Goal: Transaction & Acquisition: Purchase product/service

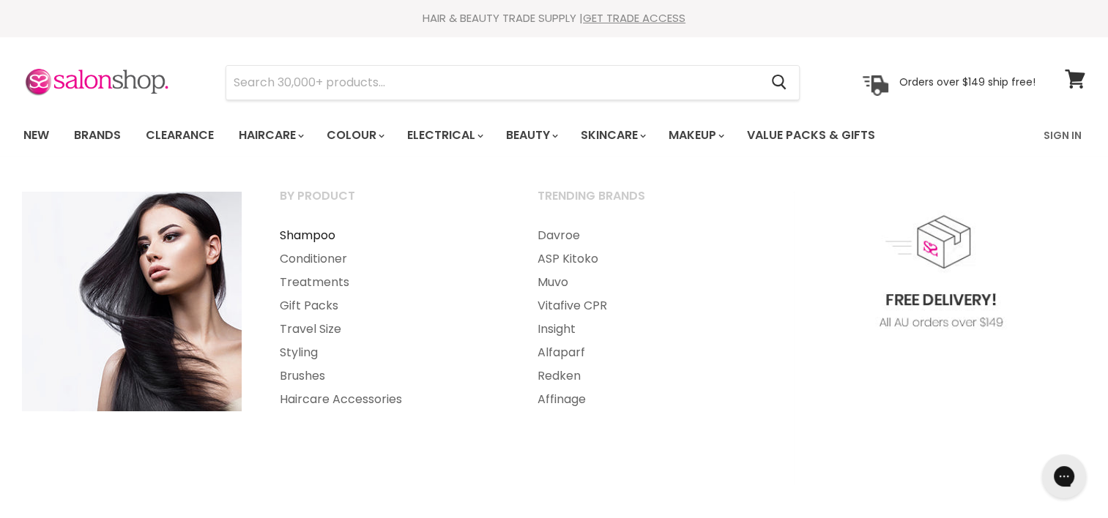
click at [308, 238] on link "Shampoo" at bounding box center [388, 235] width 255 height 23
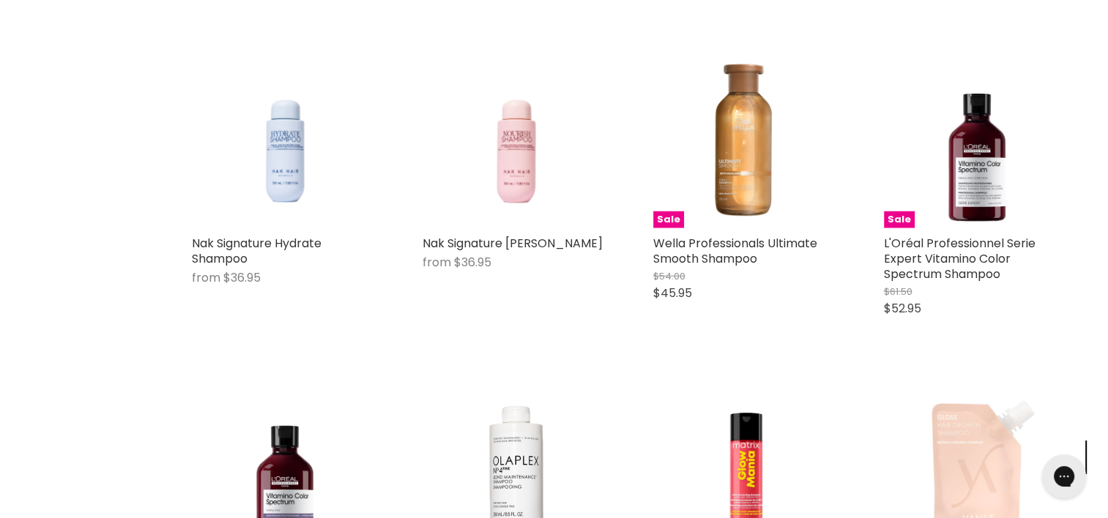
scroll to position [3450, 0]
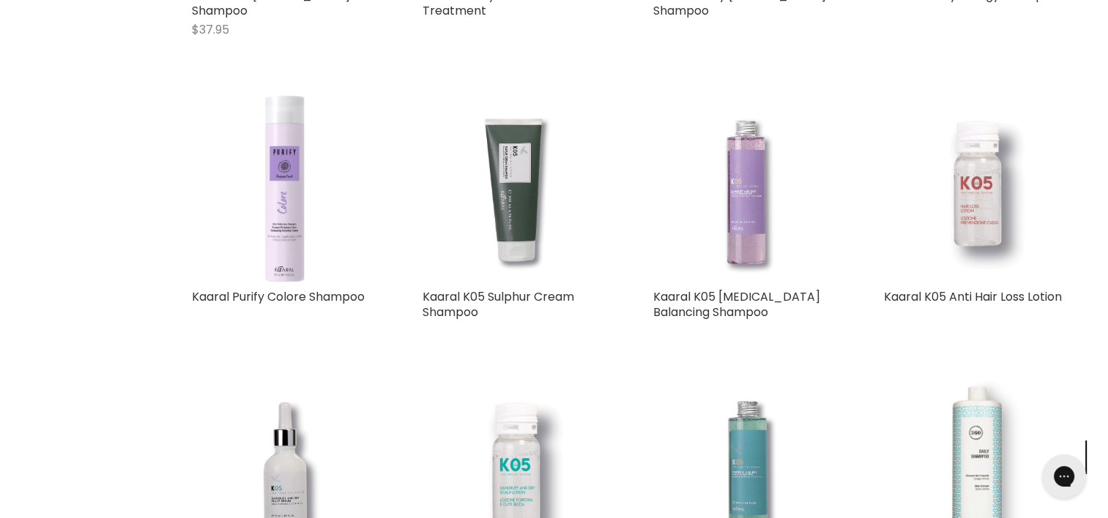
scroll to position [6328, 0]
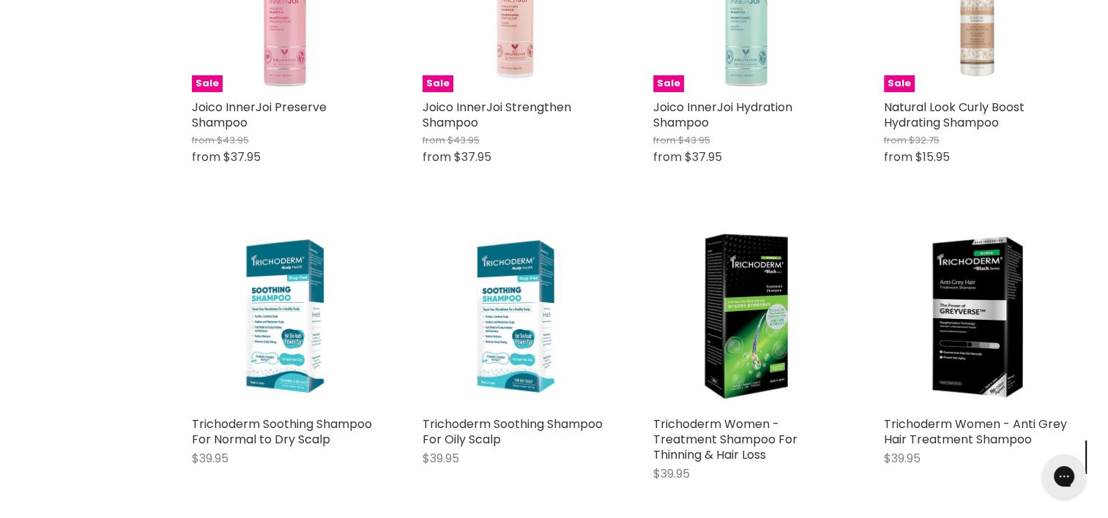
scroll to position [10625, 0]
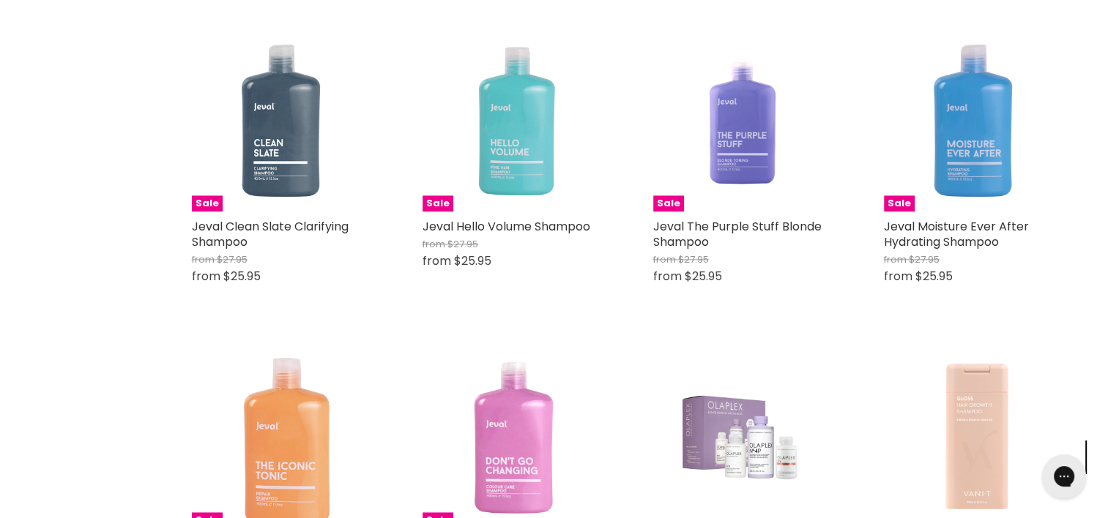
scroll to position [13349, 0]
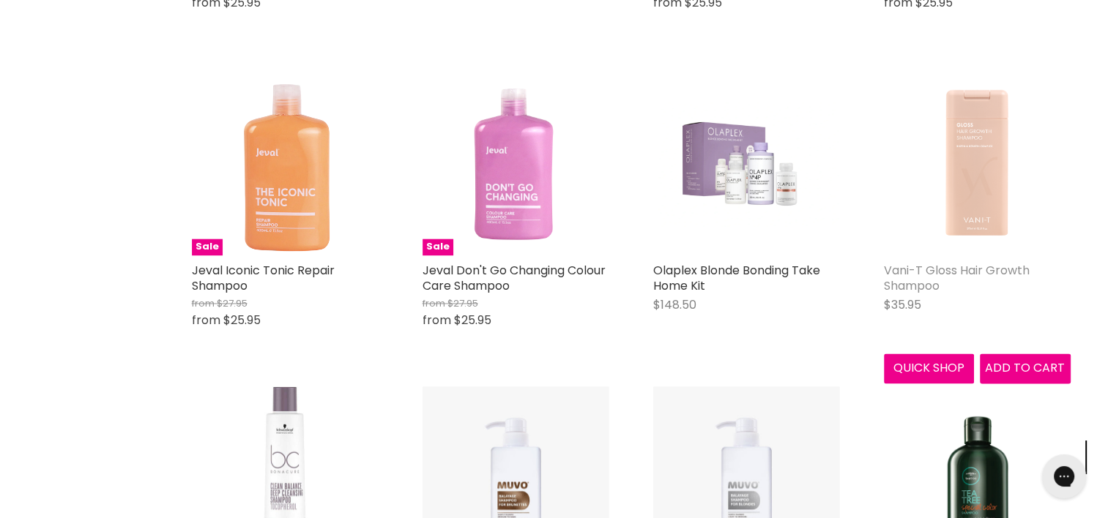
click at [940, 262] on link "Vani-T Gloss Hair Growth Shampoo" at bounding box center [957, 278] width 146 height 32
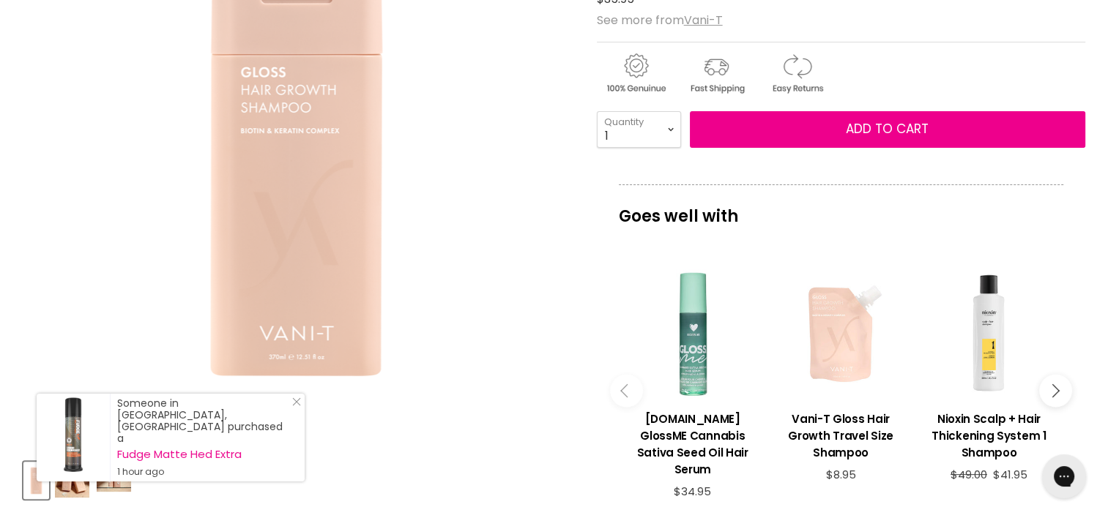
scroll to position [286, 0]
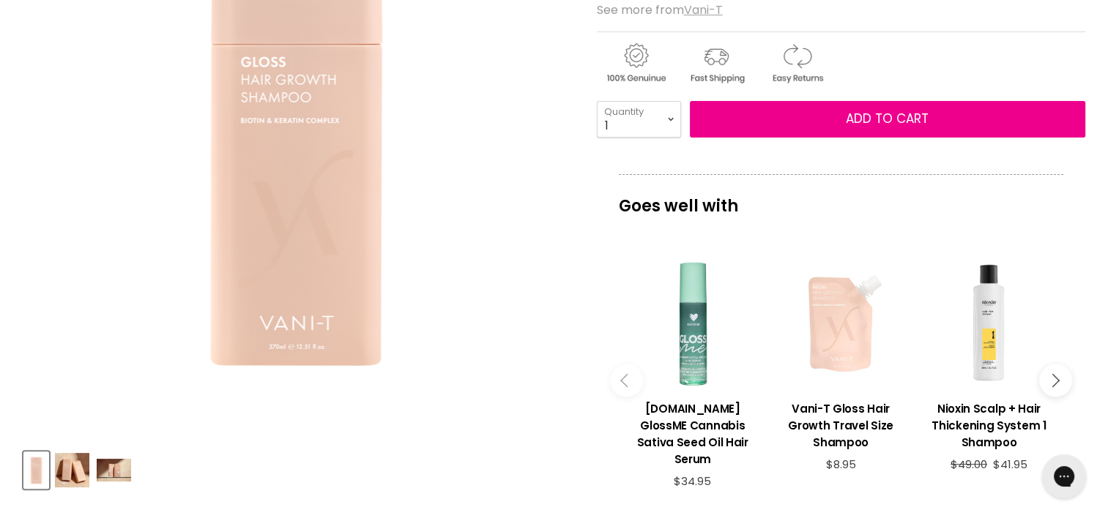
click at [701, 7] on u "Vani-T" at bounding box center [703, 9] width 39 height 17
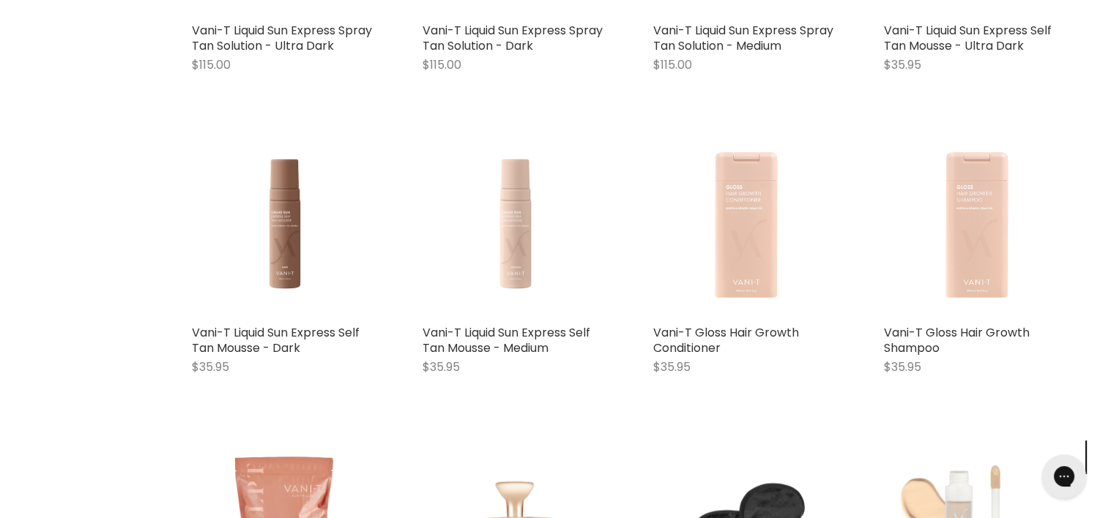
scroll to position [1905, 0]
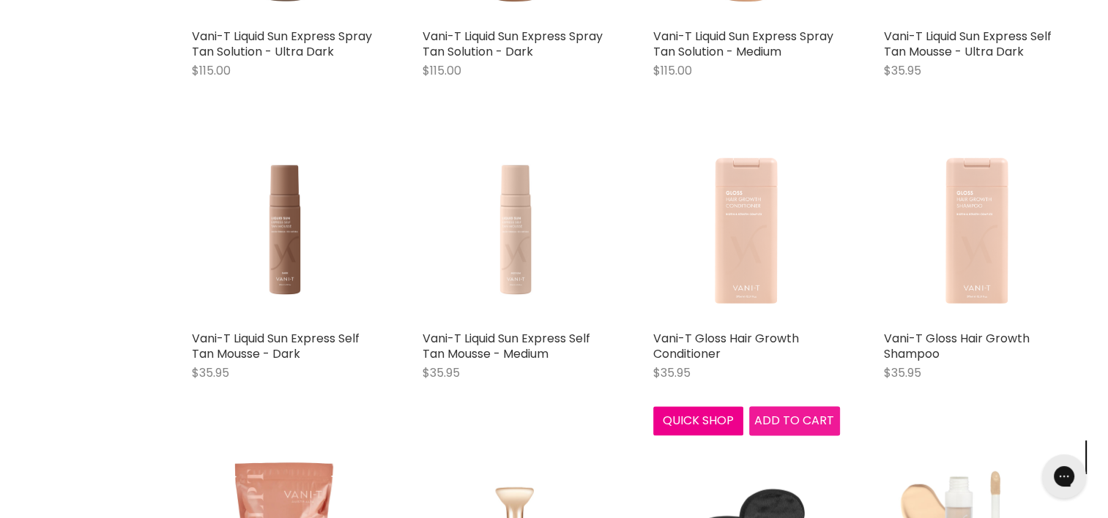
click at [787, 417] on span "Add to cart" at bounding box center [794, 420] width 80 height 17
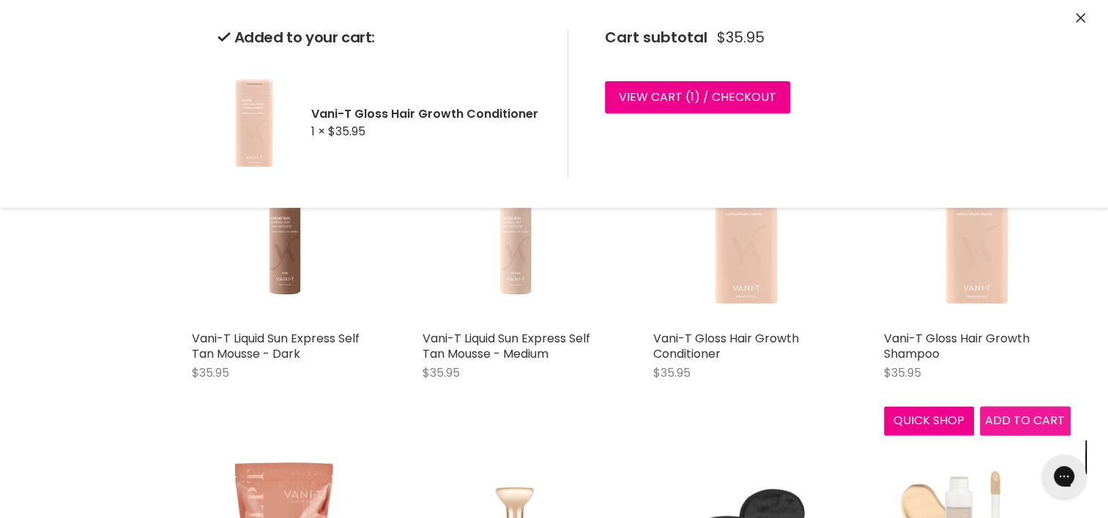
click at [1002, 415] on div "Vani-T Gloss Hair Growth Shampoo $35.95 Vani-T Quick shop Add to cart" at bounding box center [977, 286] width 216 height 328
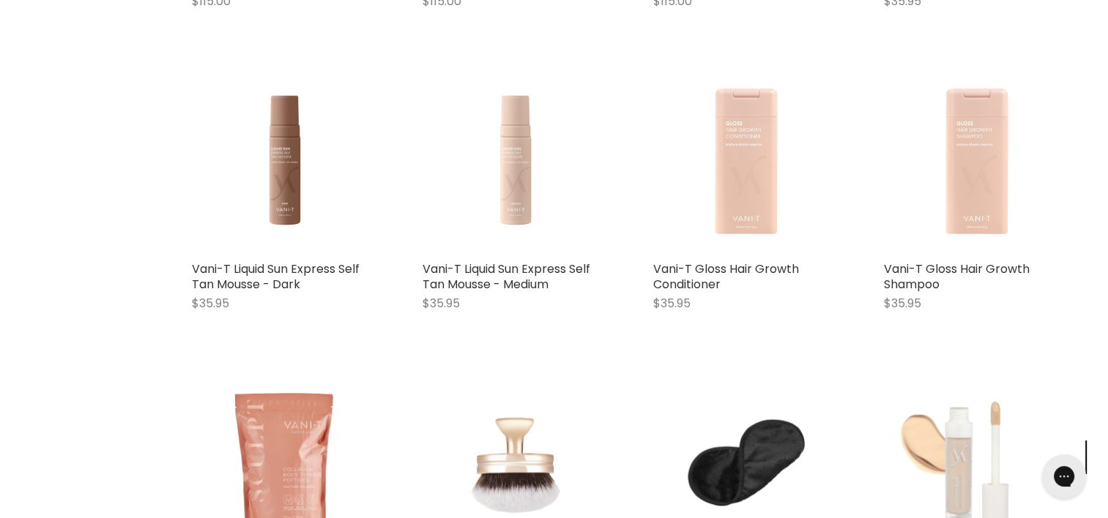
scroll to position [1962, 0]
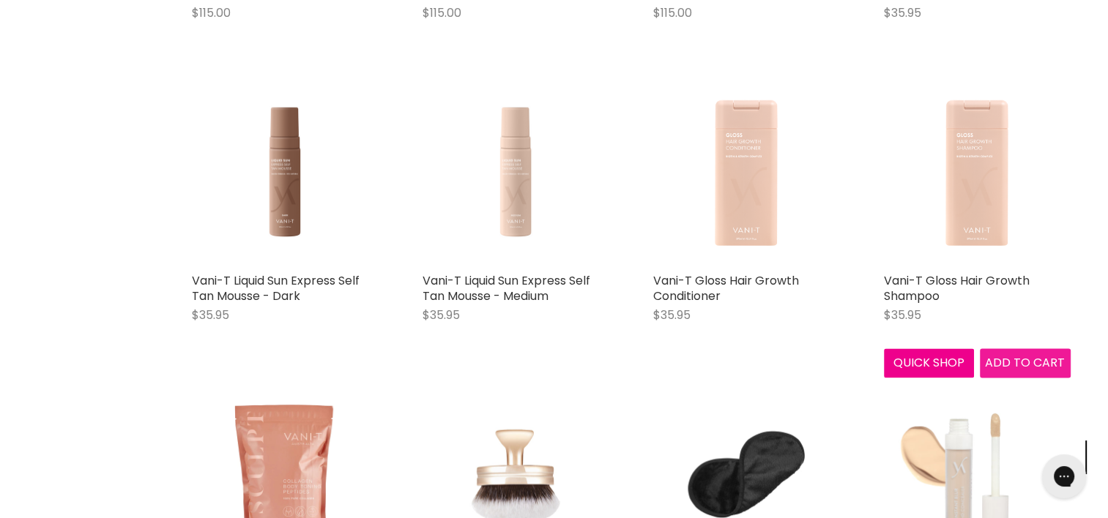
click at [1032, 358] on span "Add to cart" at bounding box center [1025, 362] width 80 height 17
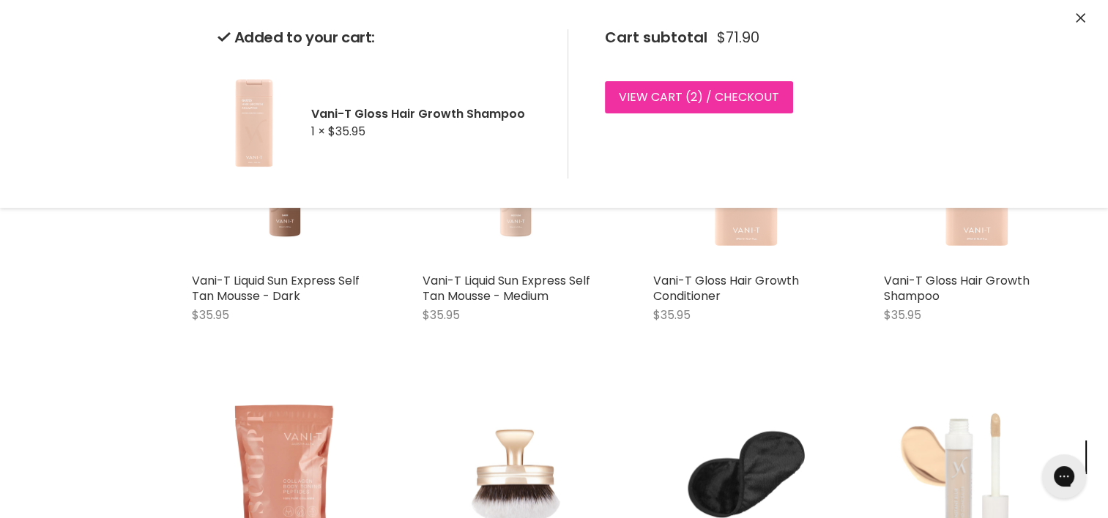
click at [723, 94] on link "View cart ( 2 ) / Checkout" at bounding box center [699, 97] width 188 height 32
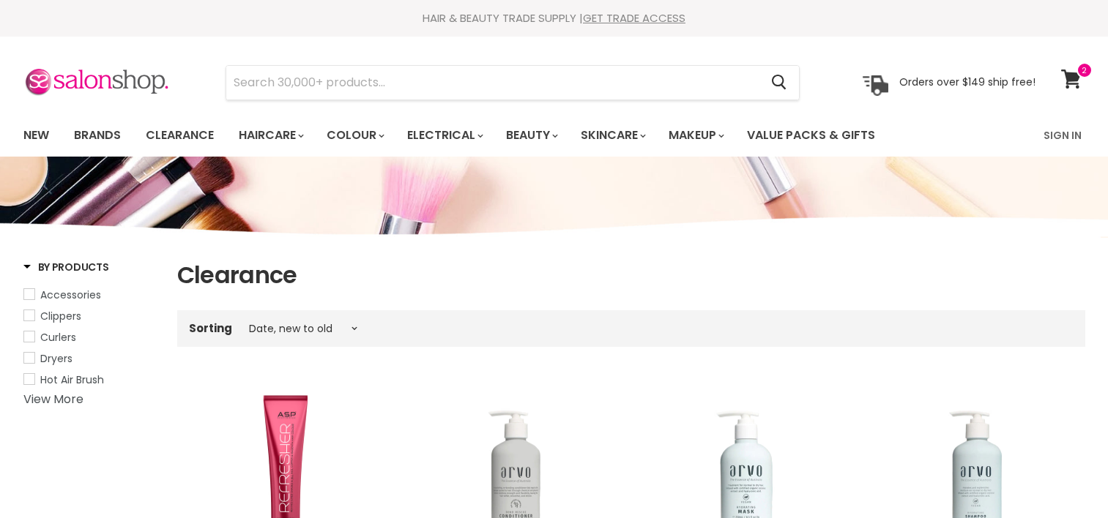
select select "created-descending"
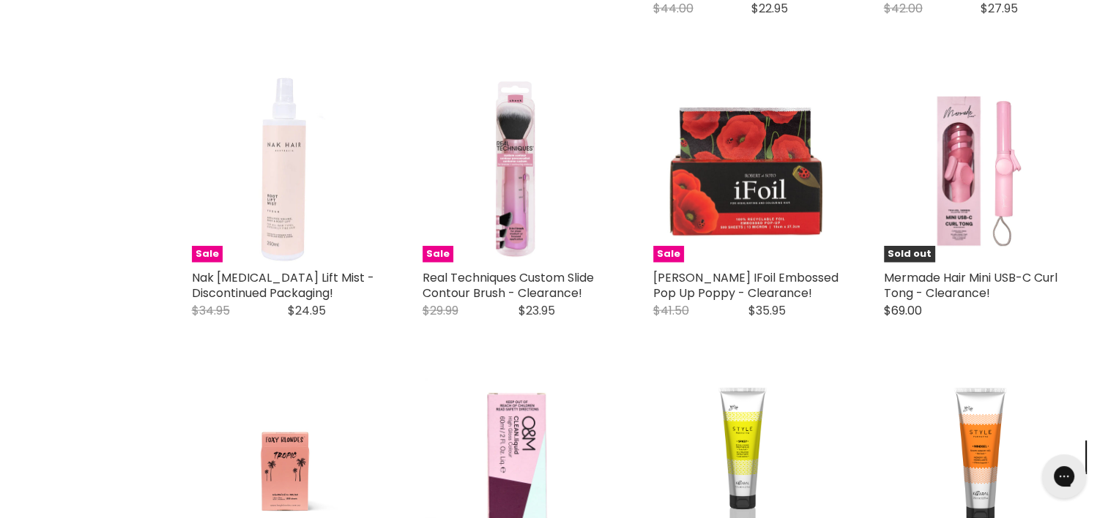
scroll to position [3371, 0]
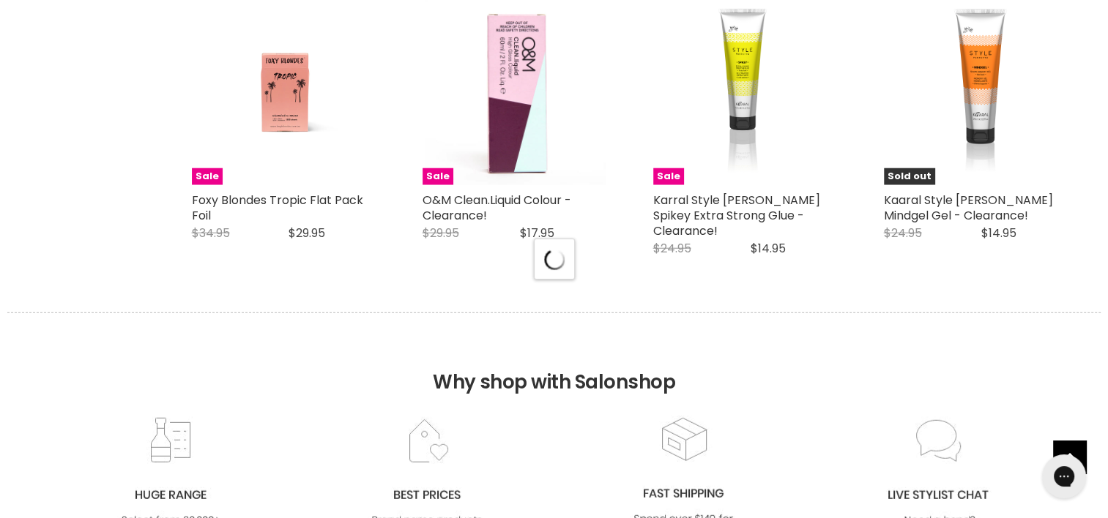
scroll to position [3751, 0]
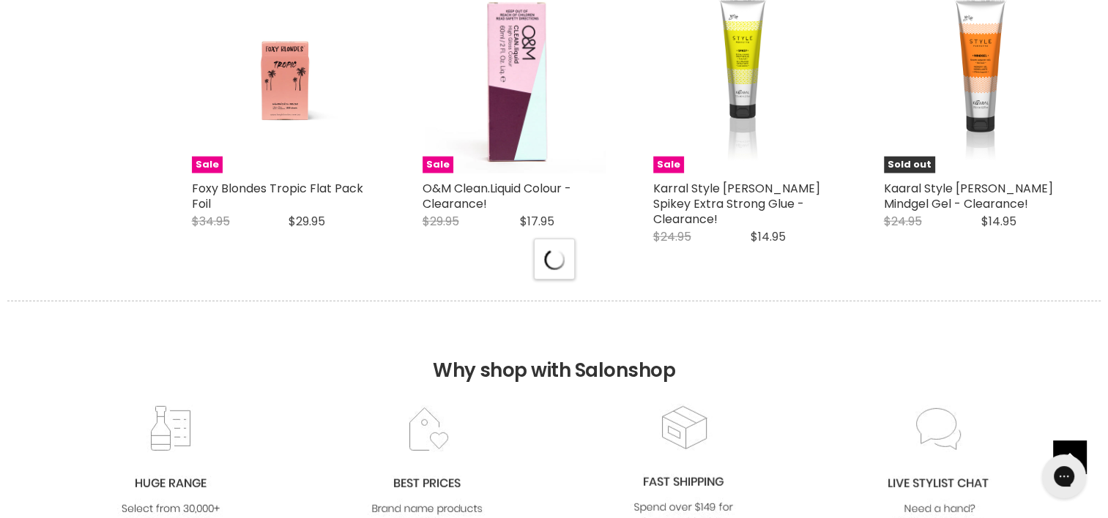
select select "created-descending"
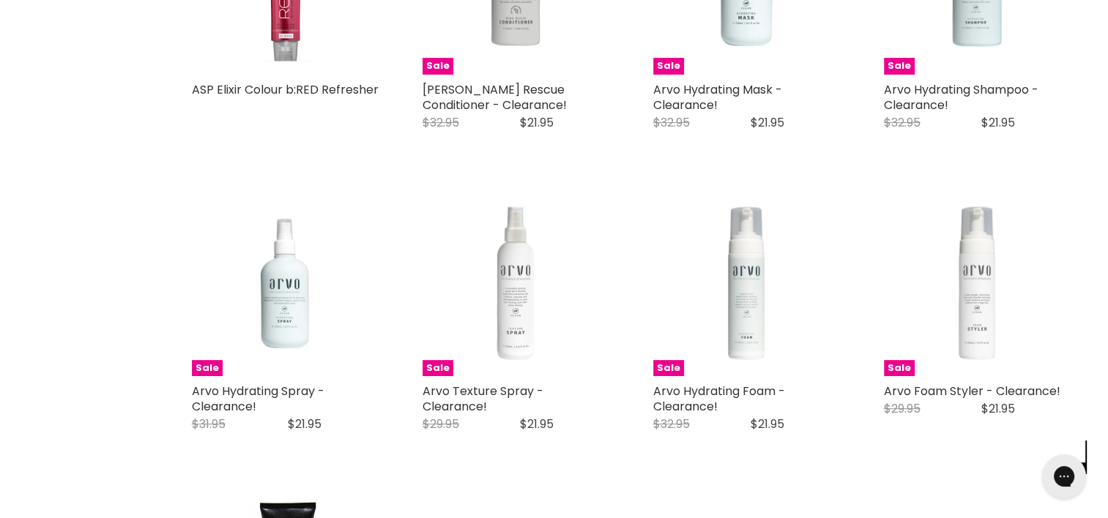
scroll to position [0, 0]
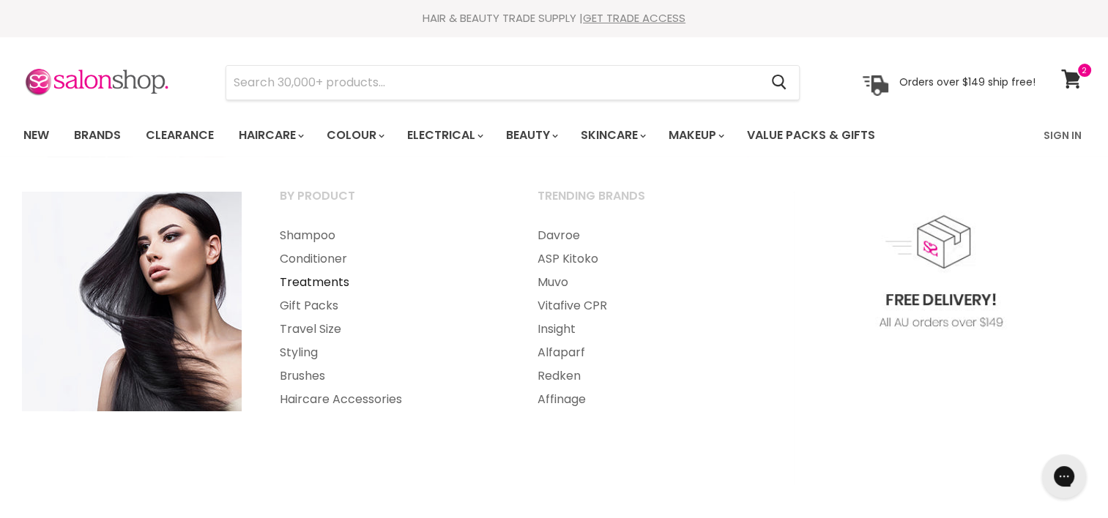
click at [299, 284] on link "Treatments" at bounding box center [388, 282] width 255 height 23
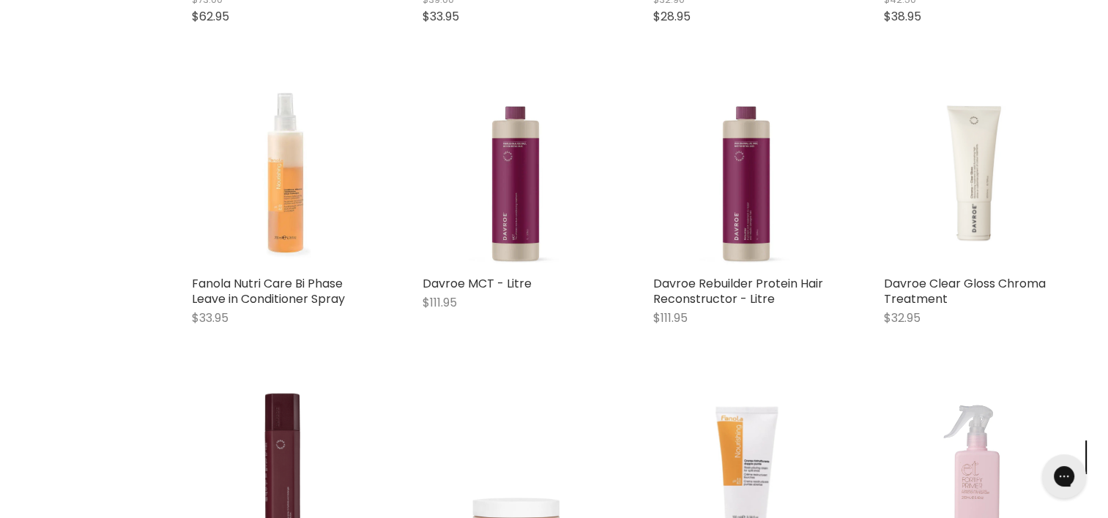
scroll to position [3506, 0]
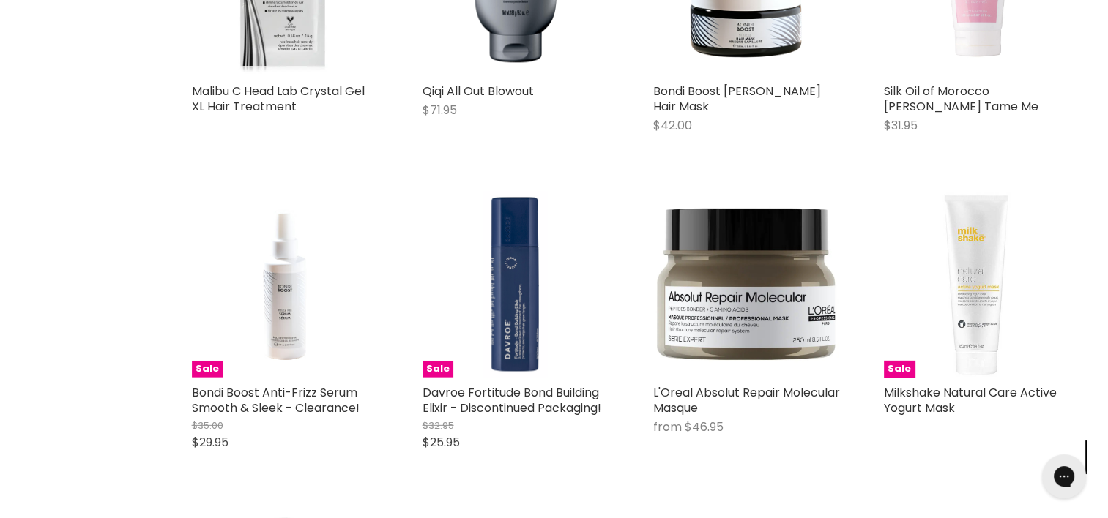
scroll to position [4335, 0]
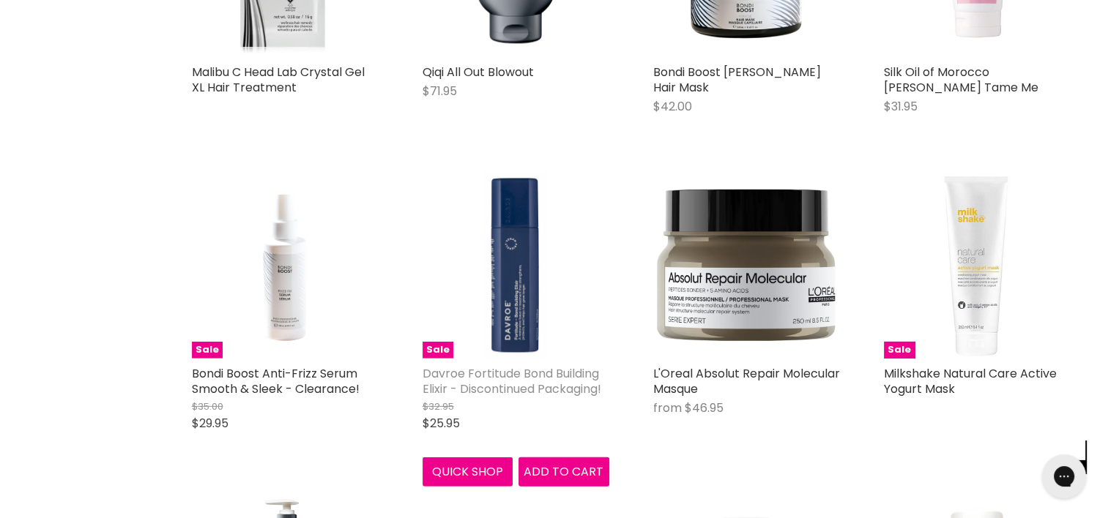
click at [513, 375] on link "Davroe Fortitude Bond Building Elixir - Discontinued Packaging!" at bounding box center [511, 381] width 179 height 32
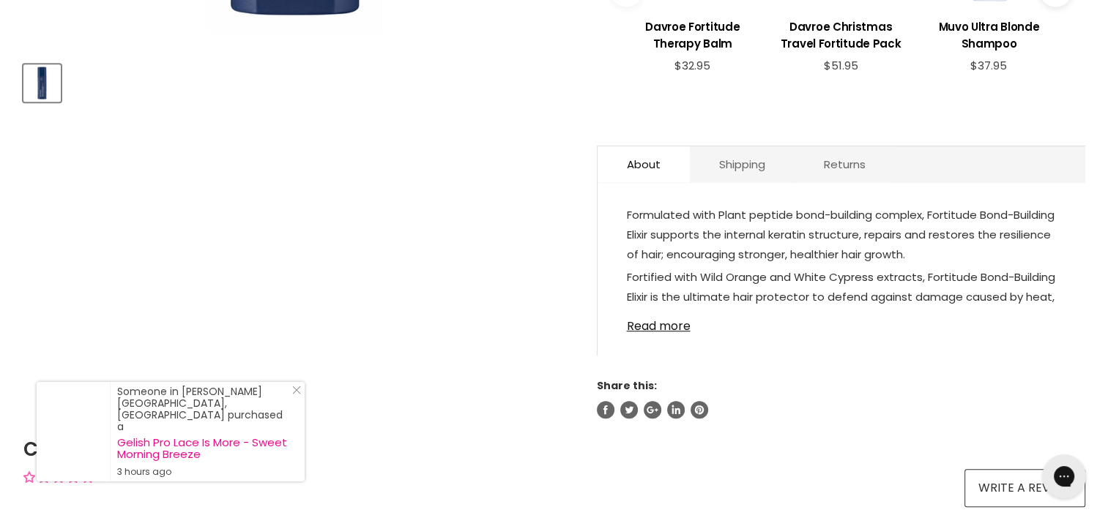
scroll to position [671, 0]
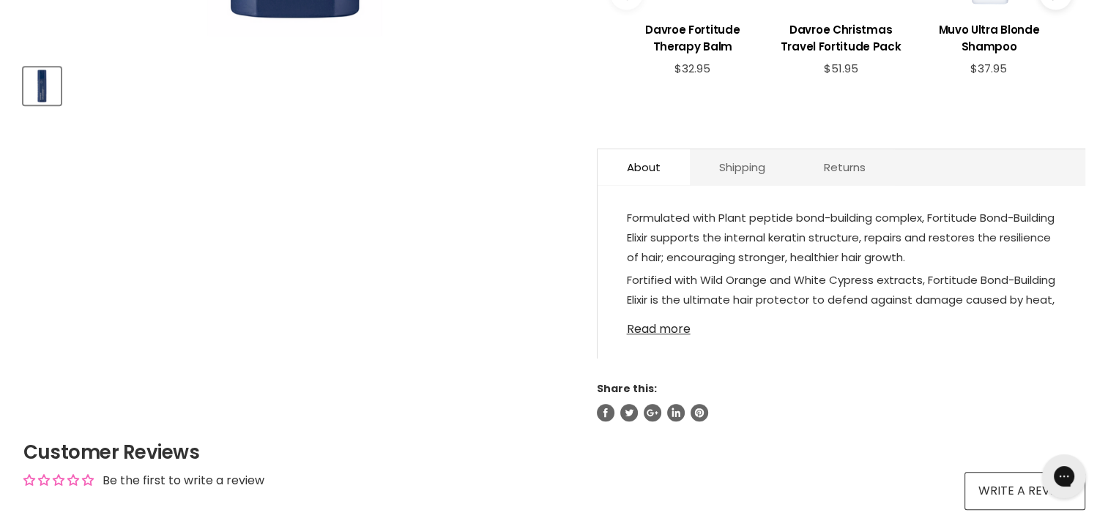
click at [674, 329] on link "Read more" at bounding box center [841, 325] width 429 height 22
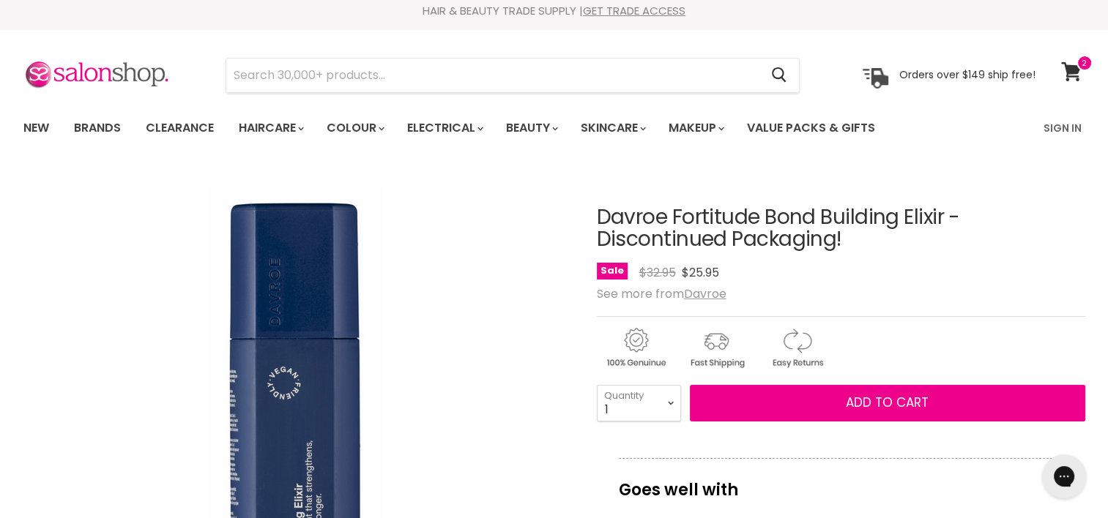
scroll to position [0, 0]
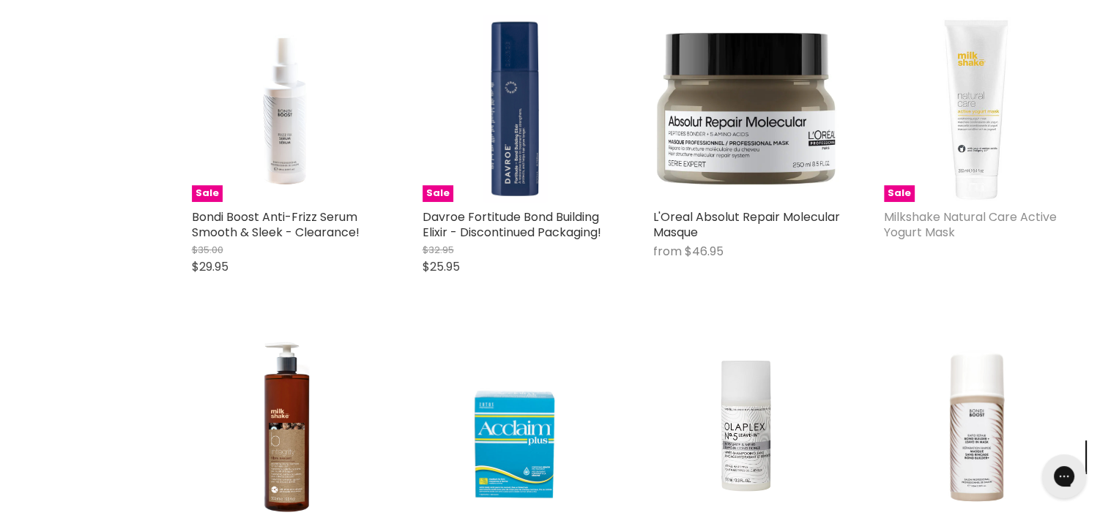
click at [934, 218] on link "Milkshake Natural Care Active Yogurt Mask" at bounding box center [970, 225] width 173 height 32
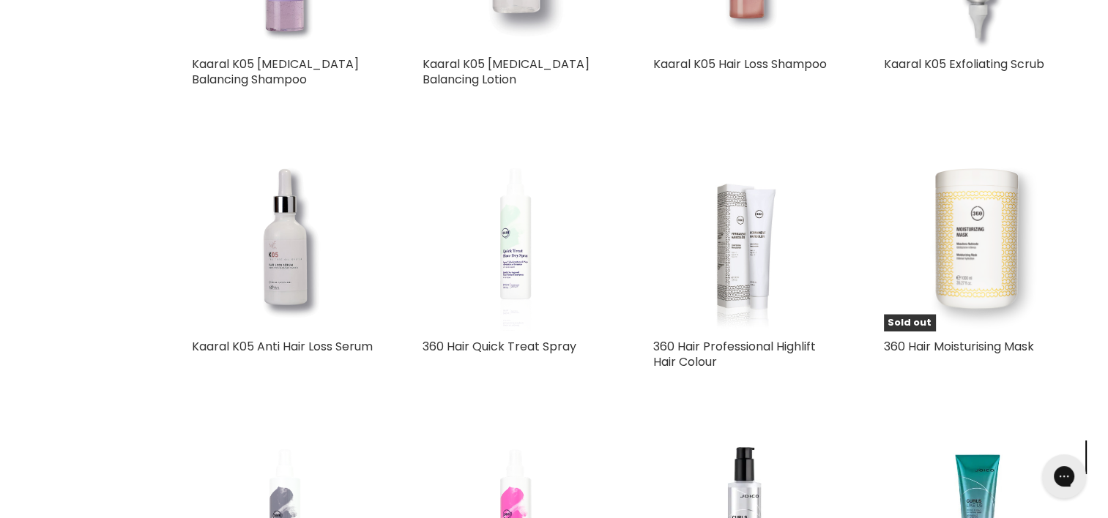
scroll to position [2993, 0]
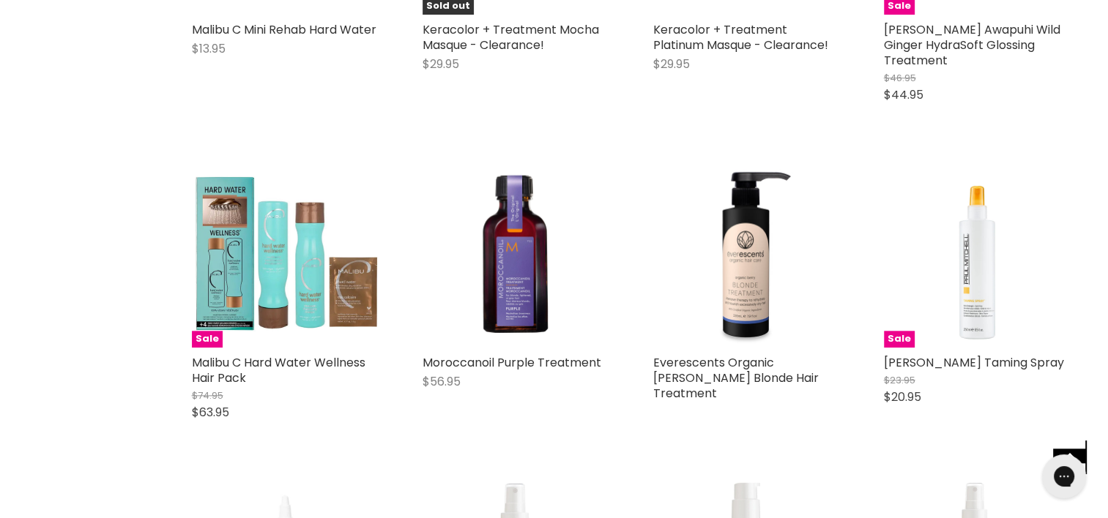
scroll to position [6962, 0]
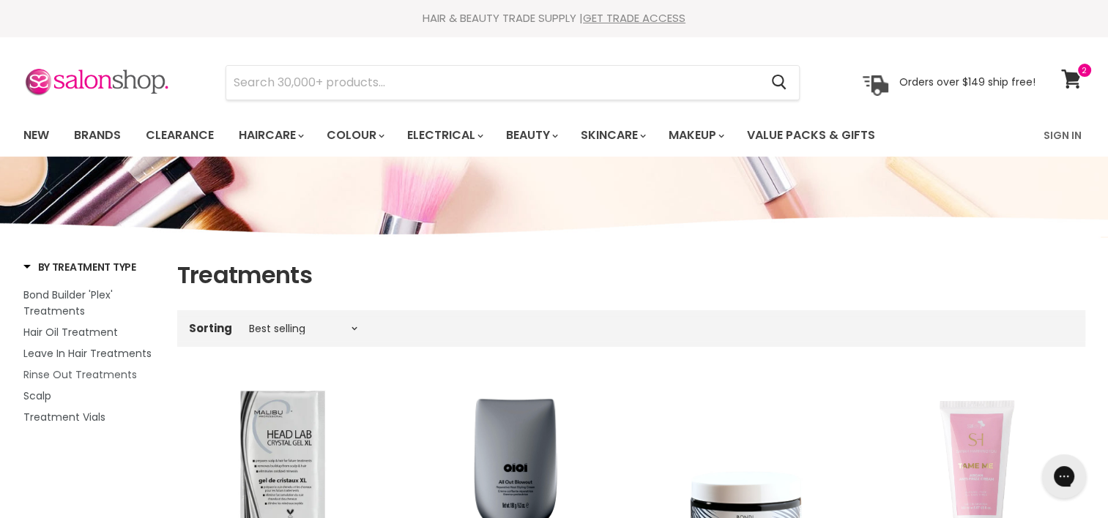
click at [66, 379] on span "Rinse Out Treatments" at bounding box center [79, 375] width 113 height 15
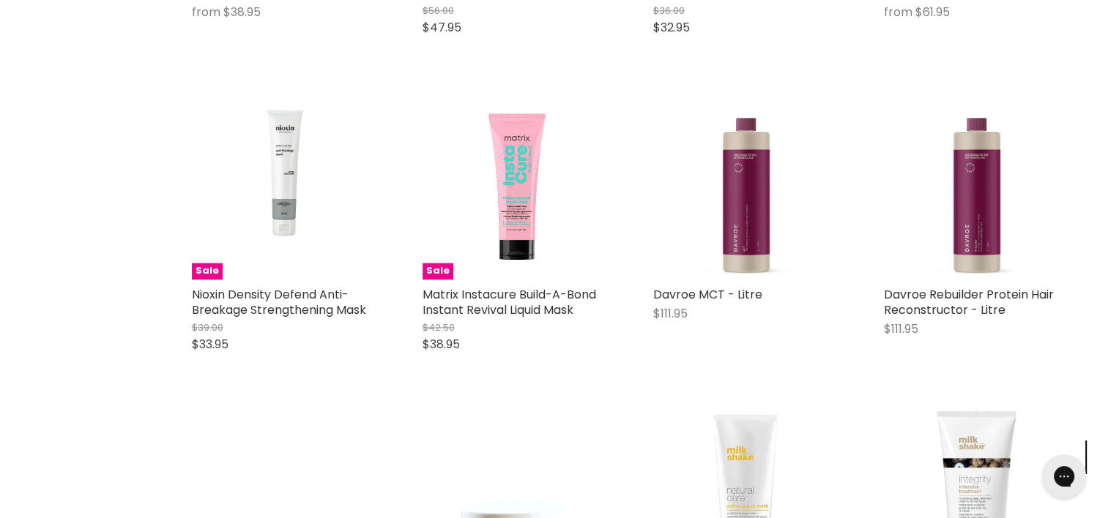
scroll to position [1900, 0]
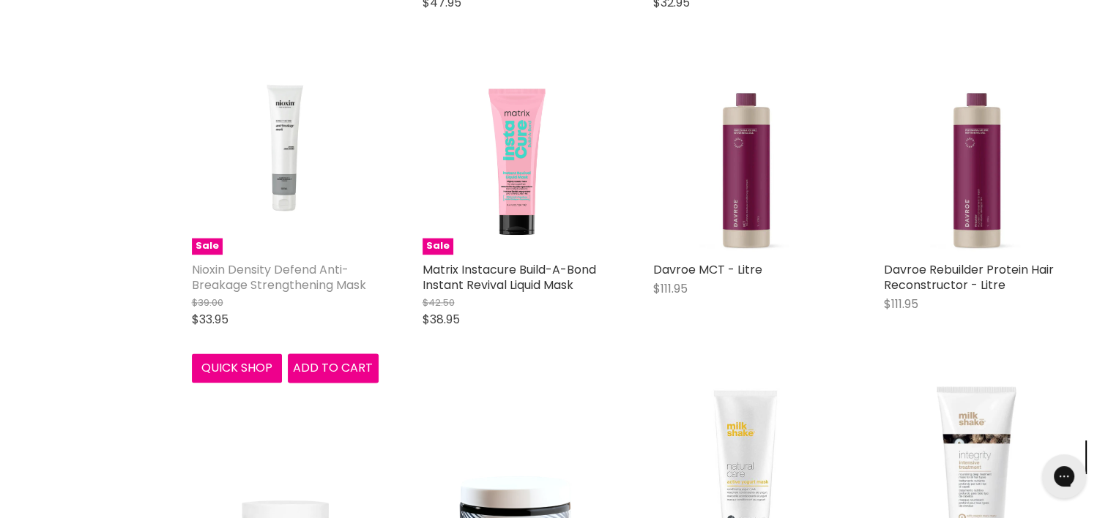
click at [242, 279] on link "Nioxin Density Defend Anti-Breakage Strengthening Mask" at bounding box center [279, 277] width 174 height 32
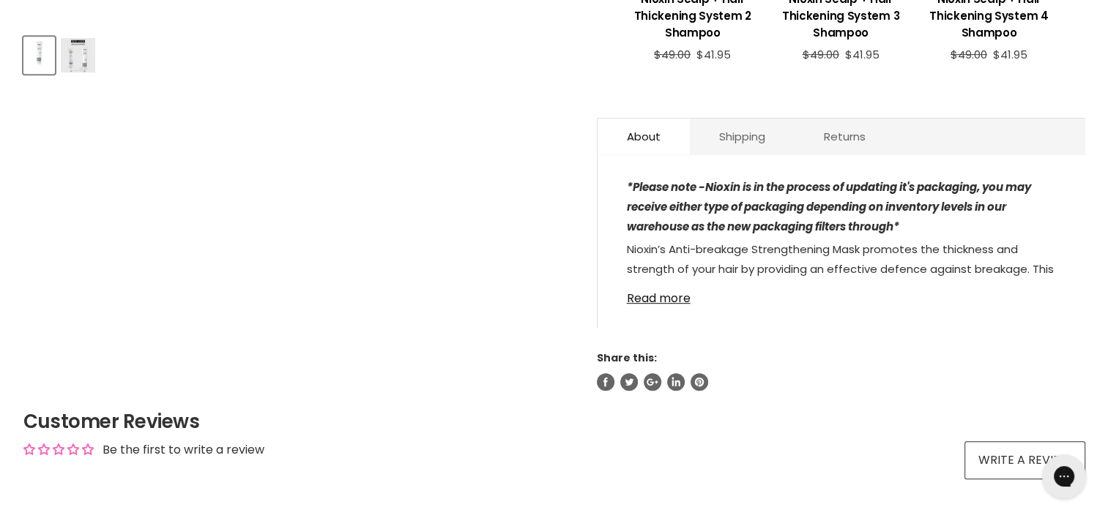
scroll to position [704, 0]
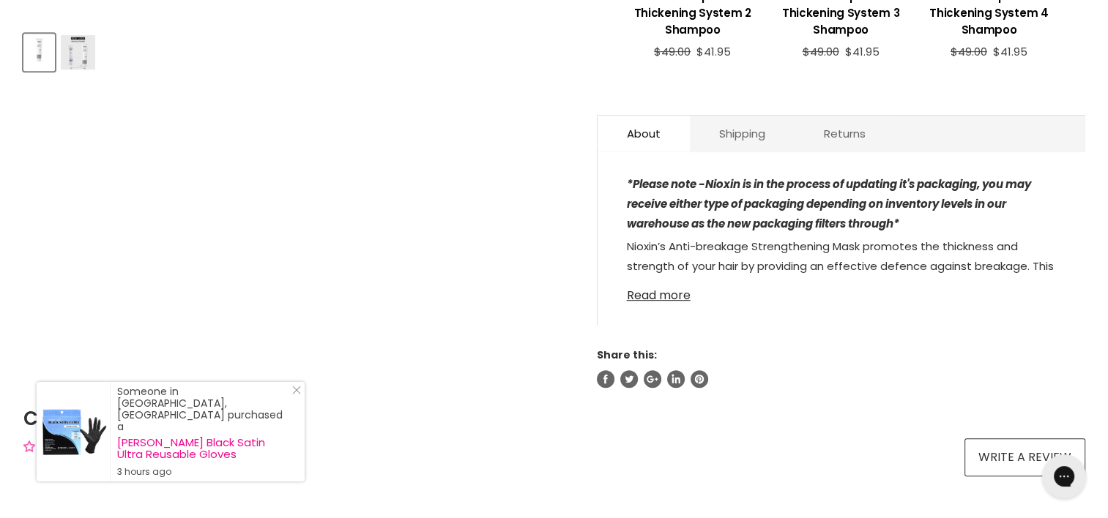
click at [665, 293] on link "Read more" at bounding box center [841, 291] width 429 height 22
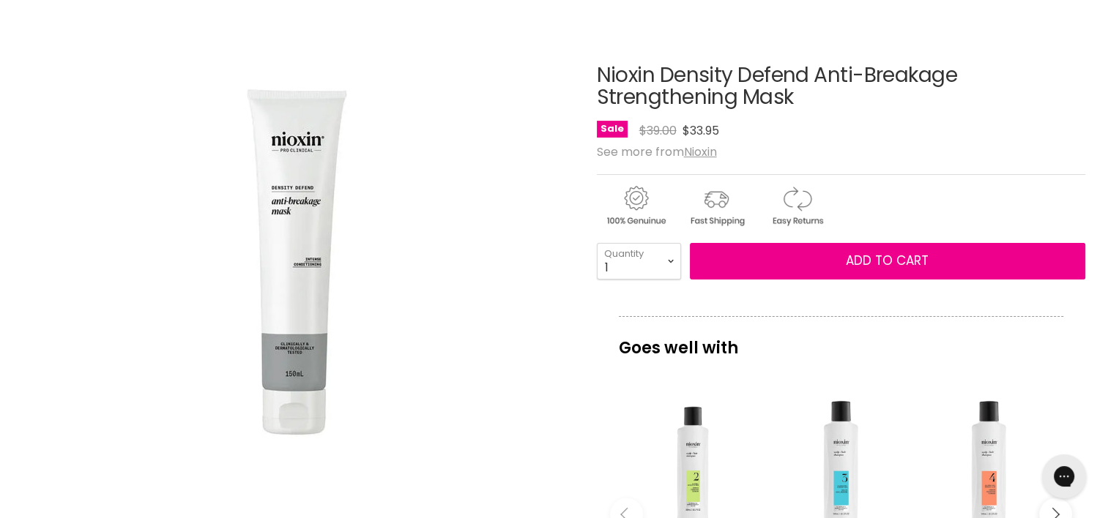
scroll to position [145, 0]
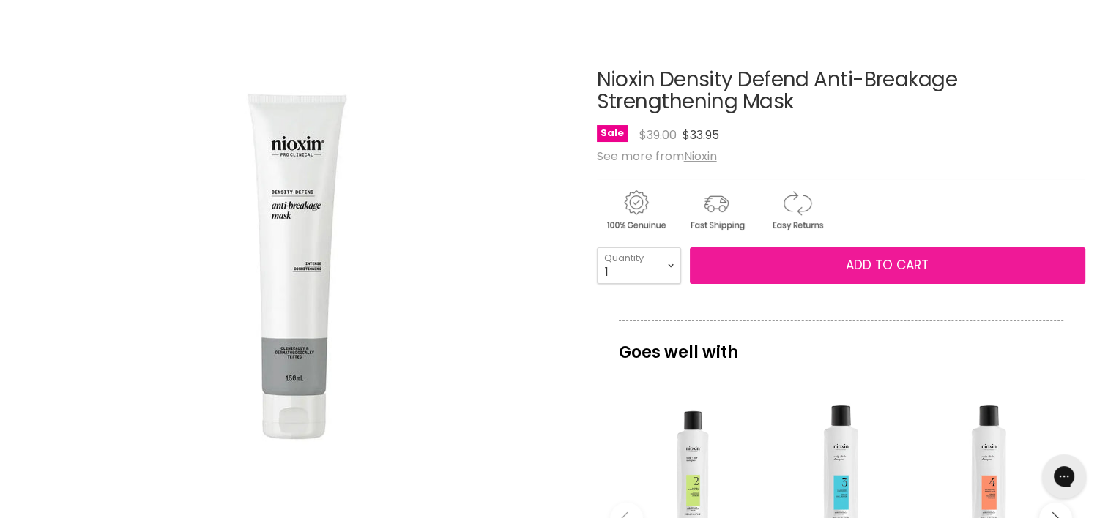
click at [807, 269] on button "Add to cart" at bounding box center [887, 265] width 395 height 37
click at [874, 264] on span "Add to cart" at bounding box center [887, 265] width 83 height 18
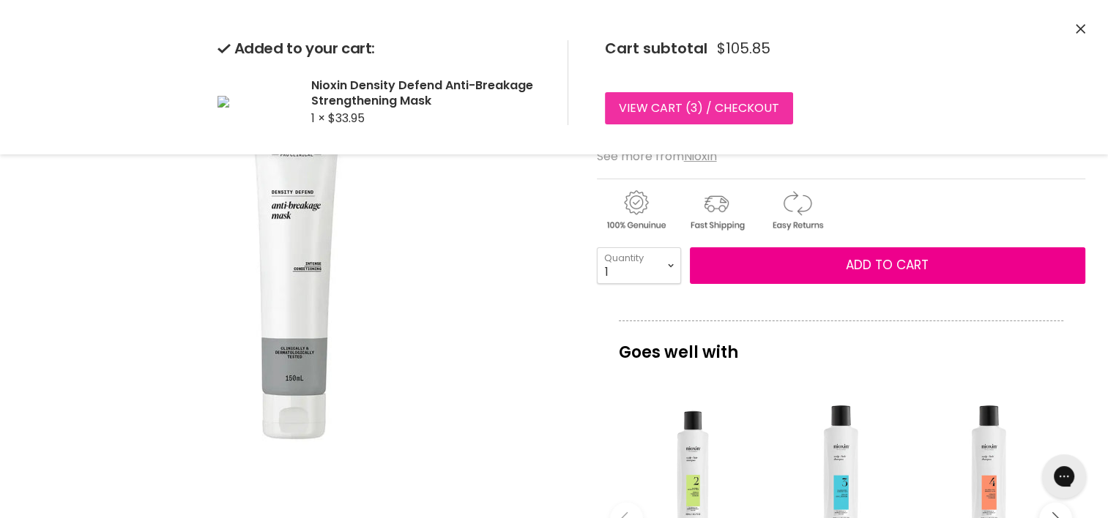
click at [726, 110] on link "View cart ( 3 ) / Checkout" at bounding box center [699, 108] width 188 height 32
